Goal: Task Accomplishment & Management: Manage account settings

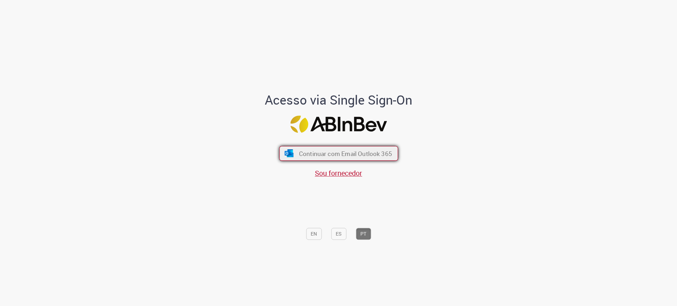
click at [383, 152] on span "Continuar com Email Outlook 365" at bounding box center [345, 154] width 93 height 8
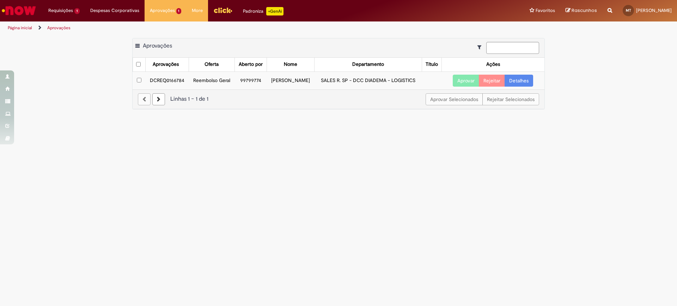
click at [522, 80] on link "Detalhes" at bounding box center [519, 81] width 29 height 12
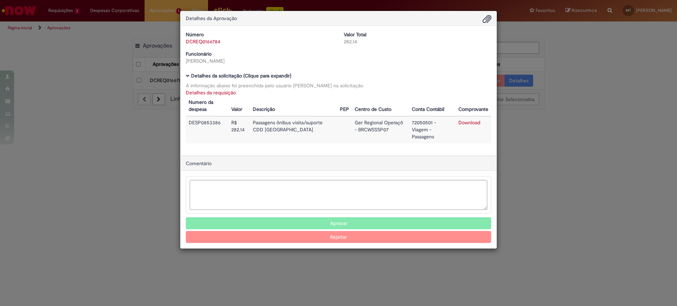
click at [367, 218] on button "Aprovar" at bounding box center [338, 224] width 305 height 12
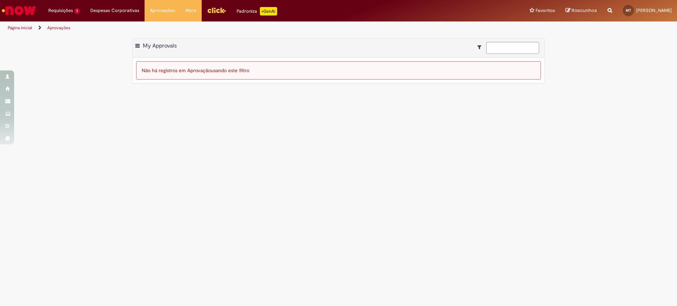
click at [27, 12] on img "Ir para a Homepage" at bounding box center [19, 11] width 36 height 14
